Goal: Information Seeking & Learning: Learn about a topic

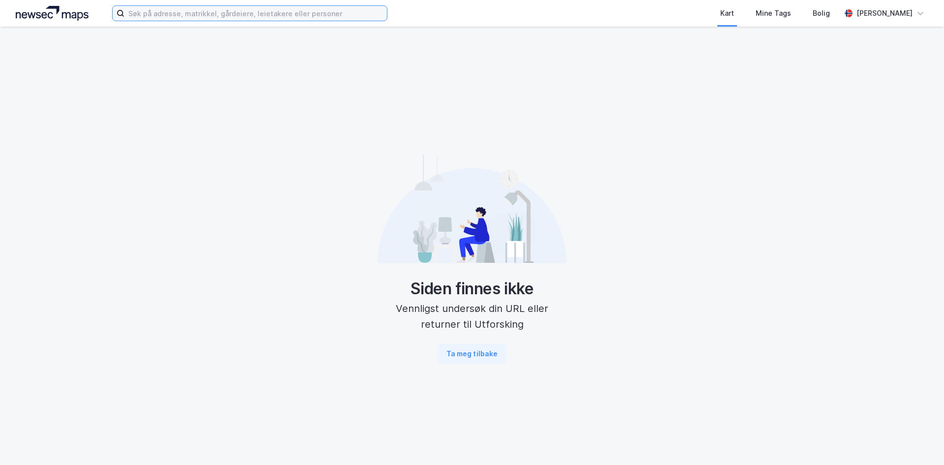
click at [153, 17] on input at bounding box center [255, 13] width 263 height 15
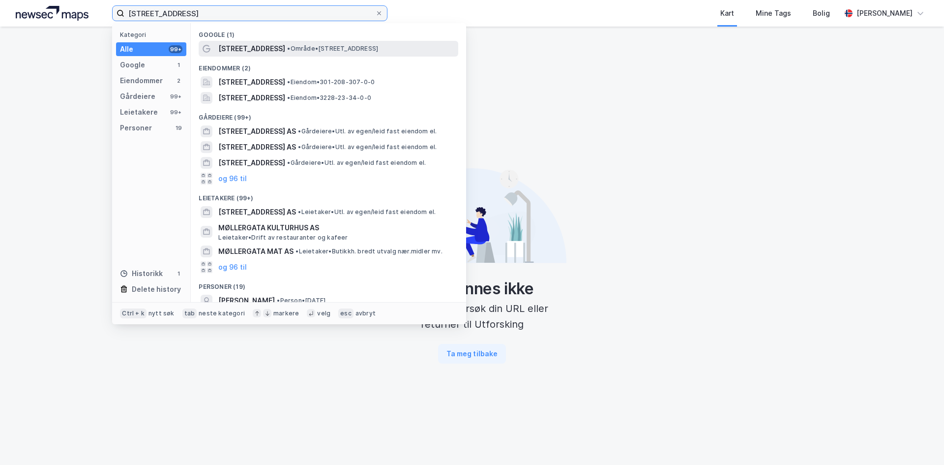
type input "[STREET_ADDRESS]"
click at [249, 46] on span "[STREET_ADDRESS]" at bounding box center [251, 49] width 67 height 12
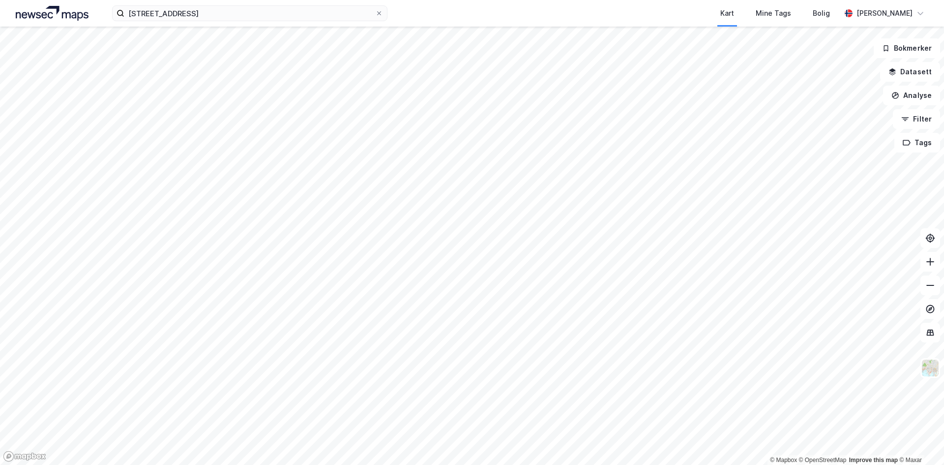
click at [228, 3] on div "[STREET_ADDRESS] Kart Mine Tags Bolig [PERSON_NAME]" at bounding box center [472, 13] width 944 height 27
click at [231, 8] on input "[STREET_ADDRESS]" at bounding box center [249, 13] width 251 height 15
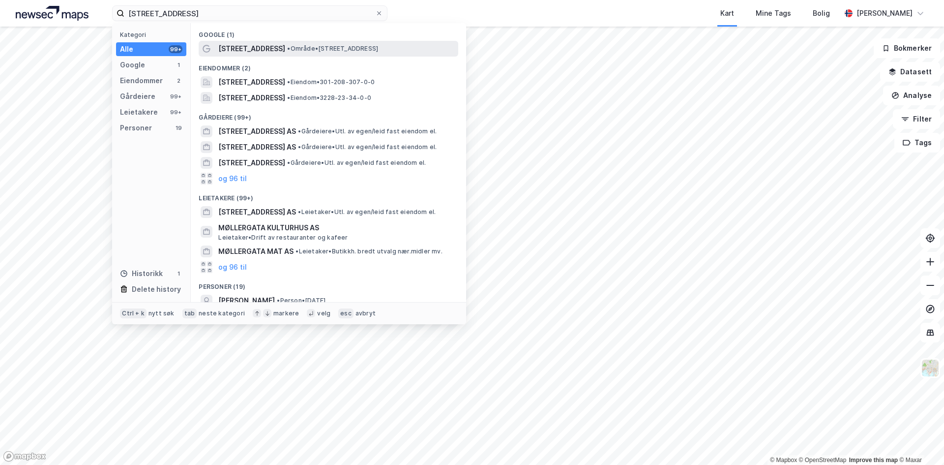
click at [290, 50] on span "• Område • [STREET_ADDRESS]" at bounding box center [332, 49] width 91 height 8
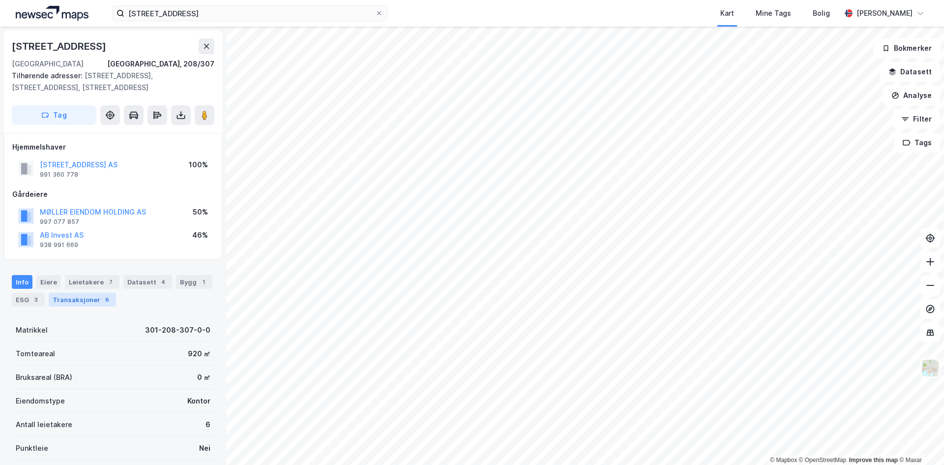
click at [74, 298] on div "Transaksjoner 6" at bounding box center [82, 300] width 67 height 14
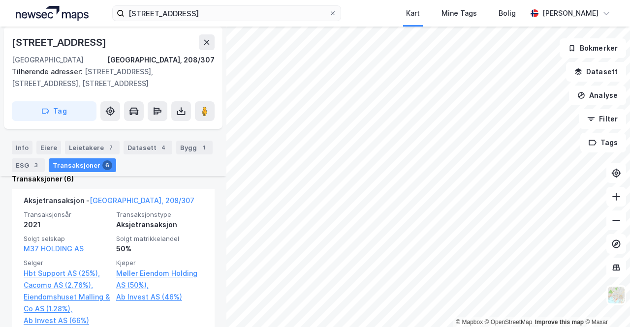
scroll to position [302, 0]
